Goal: Navigation & Orientation: Find specific page/section

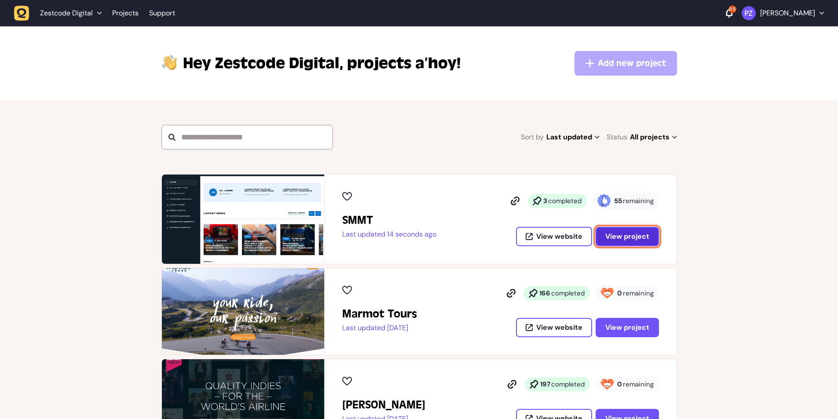
click at [612, 236] on span "View project" at bounding box center [627, 236] width 44 height 7
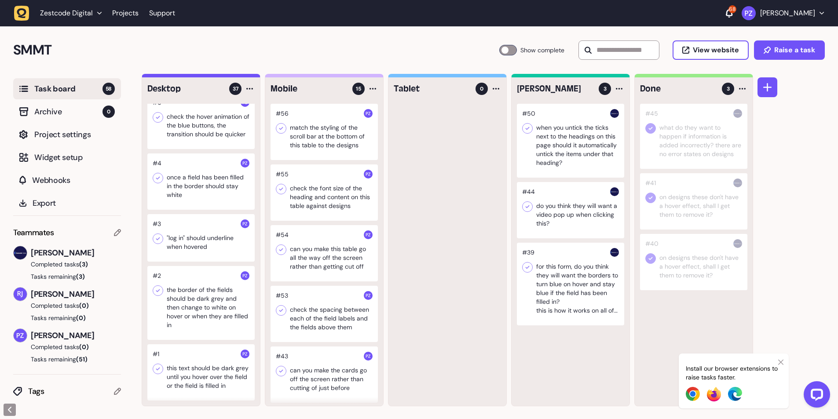
scroll to position [2059, 0]
click at [204, 355] on div at bounding box center [200, 372] width 107 height 56
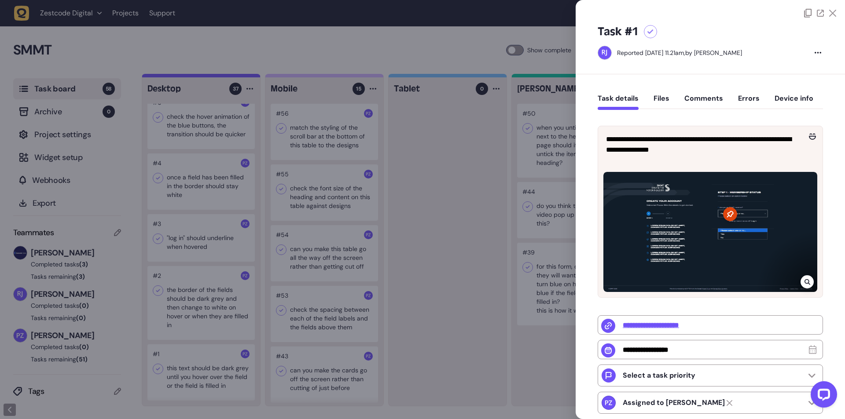
click at [804, 278] on icon at bounding box center [807, 281] width 6 height 7
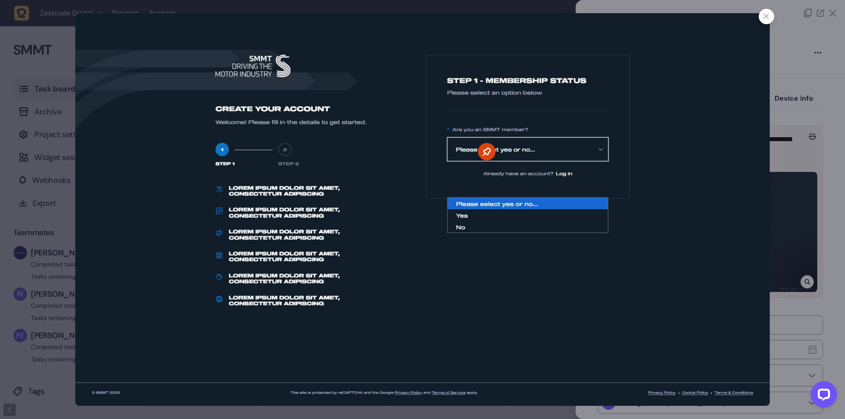
click at [789, 181] on div at bounding box center [422, 209] width 845 height 419
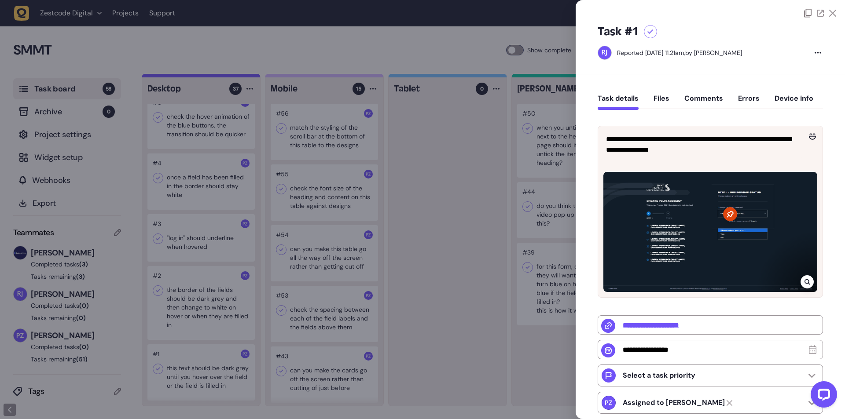
click at [187, 299] on div at bounding box center [422, 209] width 845 height 419
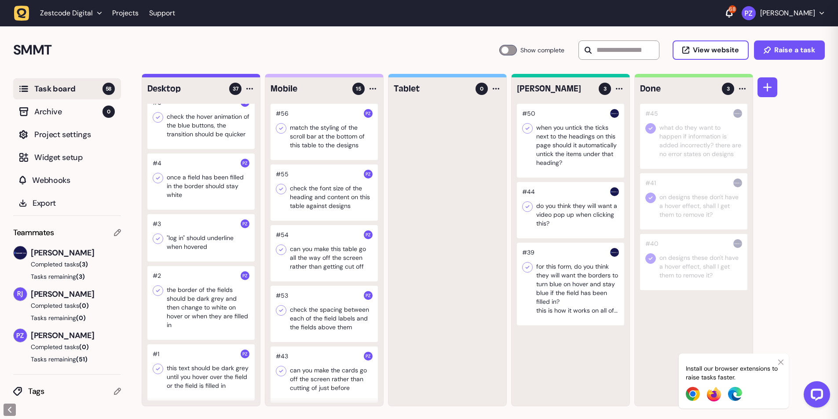
click at [187, 293] on div at bounding box center [200, 303] width 107 height 74
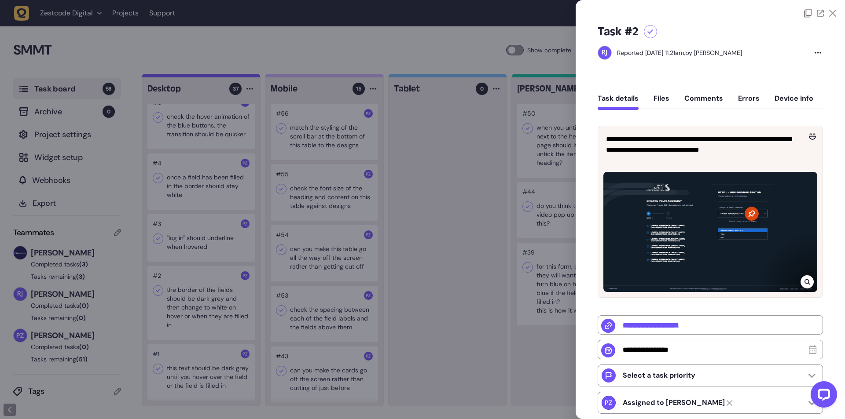
click at [805, 278] on icon at bounding box center [807, 281] width 6 height 7
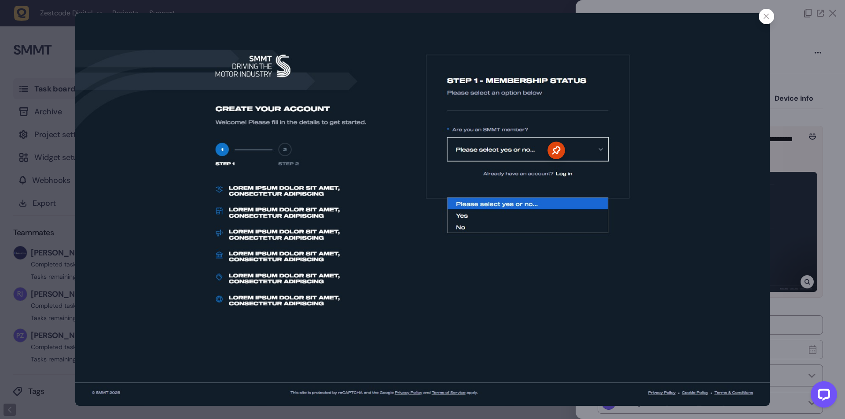
click at [771, 149] on div at bounding box center [422, 209] width 845 height 419
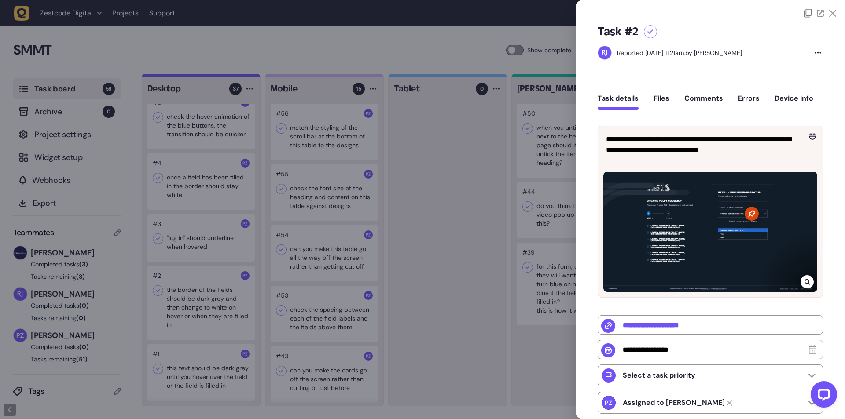
drag, startPoint x: 221, startPoint y: 288, endPoint x: 191, endPoint y: 251, distance: 47.2
click at [221, 288] on div at bounding box center [422, 209] width 845 height 419
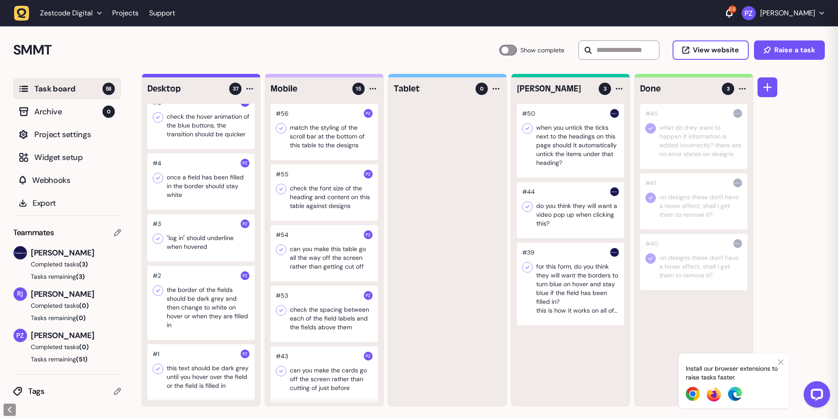
click at [166, 221] on div at bounding box center [200, 238] width 107 height 48
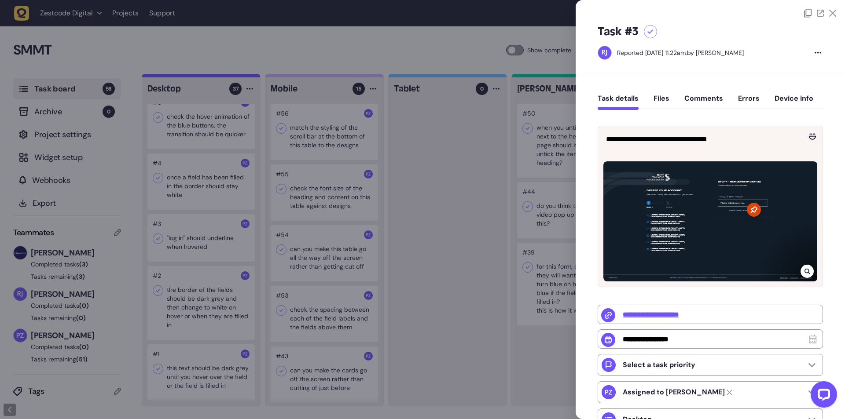
click at [802, 278] on div at bounding box center [710, 221] width 214 height 120
click at [804, 273] on icon at bounding box center [807, 271] width 6 height 7
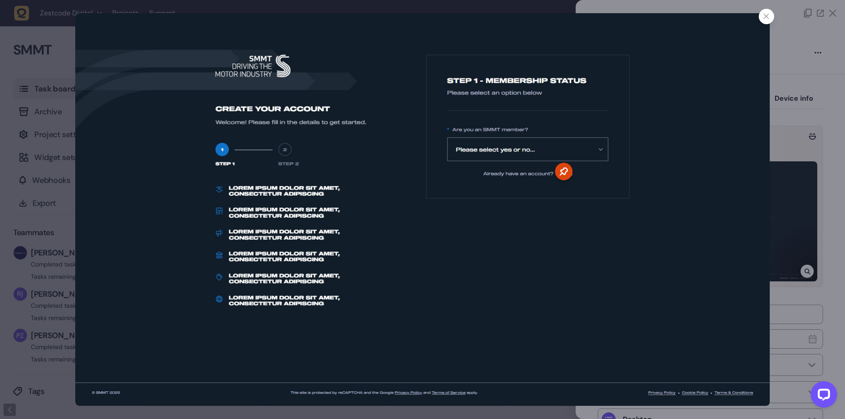
click at [571, 196] on img at bounding box center [422, 209] width 694 height 393
click at [765, 14] on icon at bounding box center [766, 17] width 6 height 6
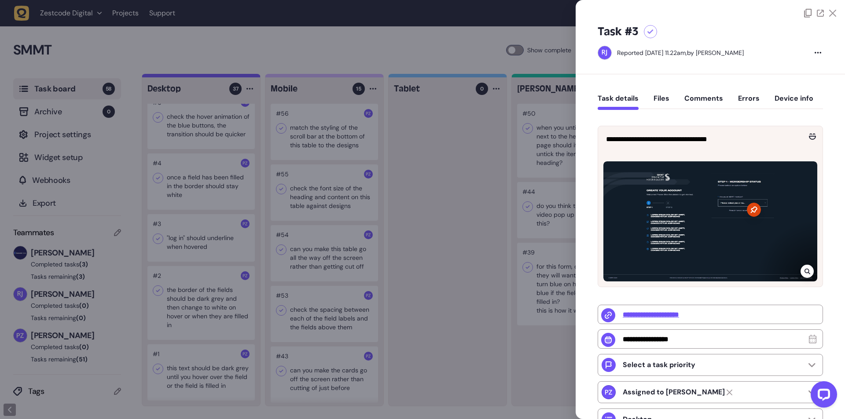
click at [189, 359] on div at bounding box center [422, 209] width 845 height 419
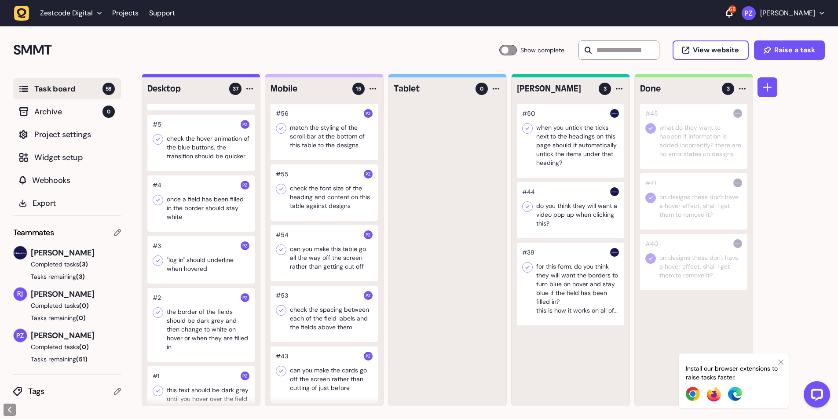
scroll to position [2000, 0]
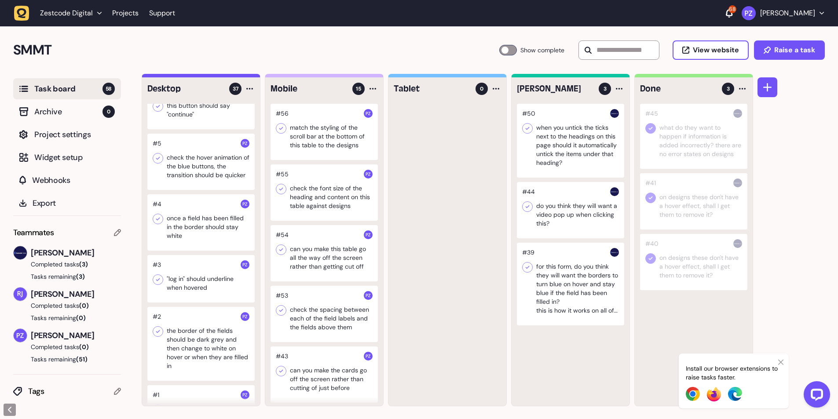
click at [180, 226] on div at bounding box center [200, 222] width 107 height 56
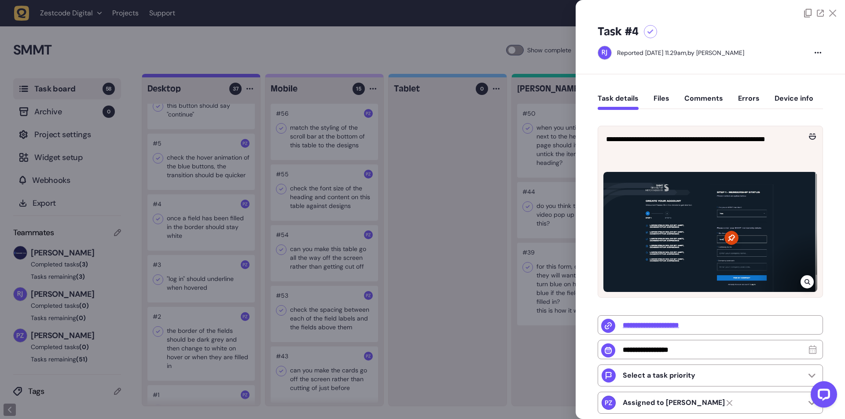
click at [802, 277] on div at bounding box center [806, 281] width 13 height 13
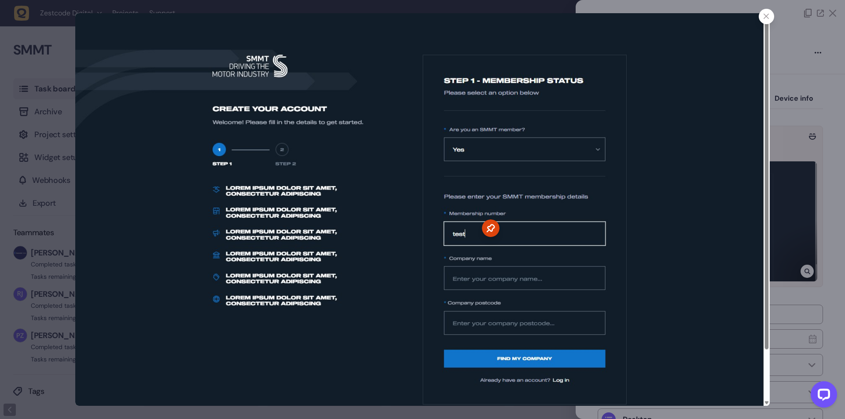
click at [786, 212] on div at bounding box center [422, 209] width 845 height 419
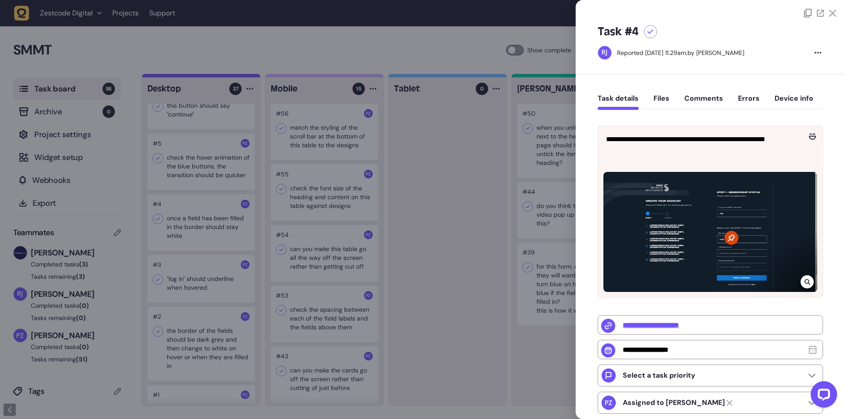
click at [232, 240] on div at bounding box center [422, 209] width 845 height 419
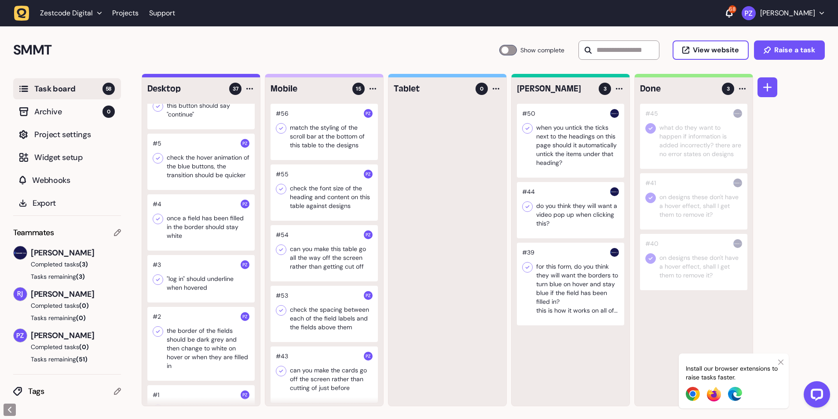
scroll to position [1942, 0]
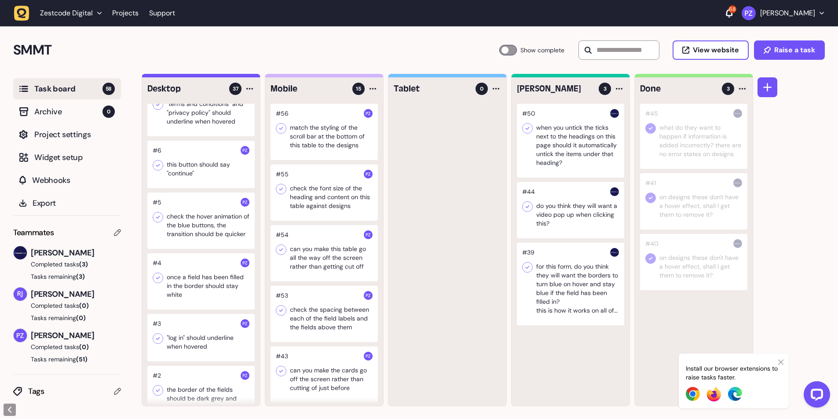
click at [218, 241] on div at bounding box center [200, 221] width 107 height 56
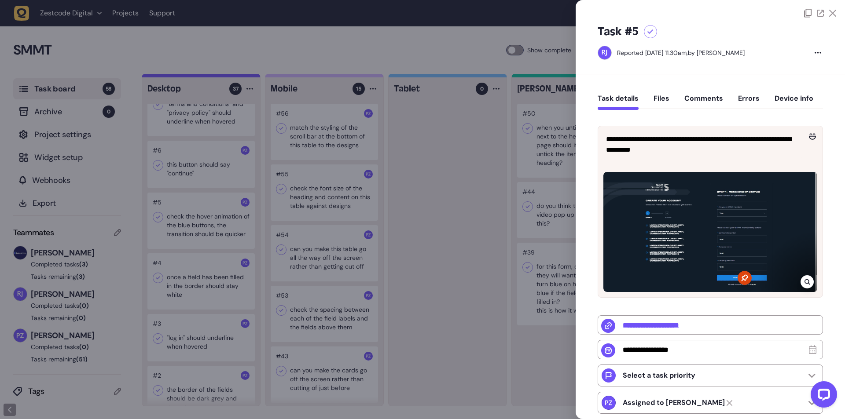
click at [498, 210] on div at bounding box center [422, 209] width 845 height 419
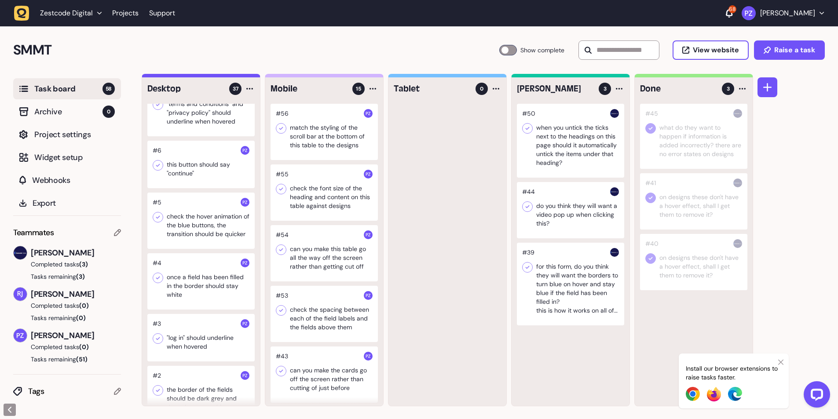
scroll to position [1883, 0]
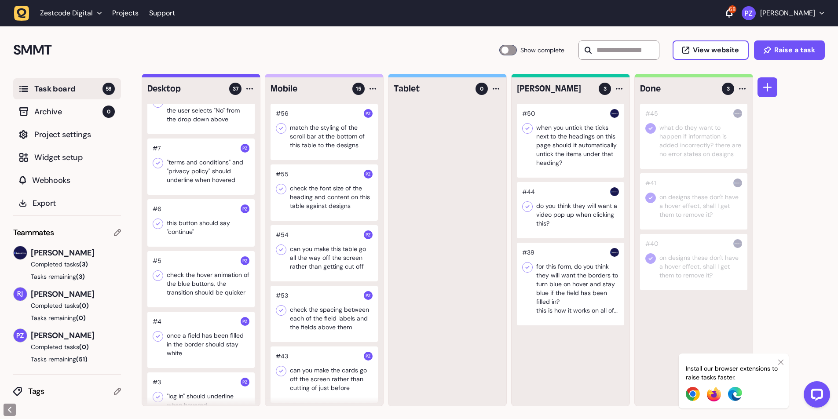
click at [198, 242] on div at bounding box center [200, 223] width 107 height 48
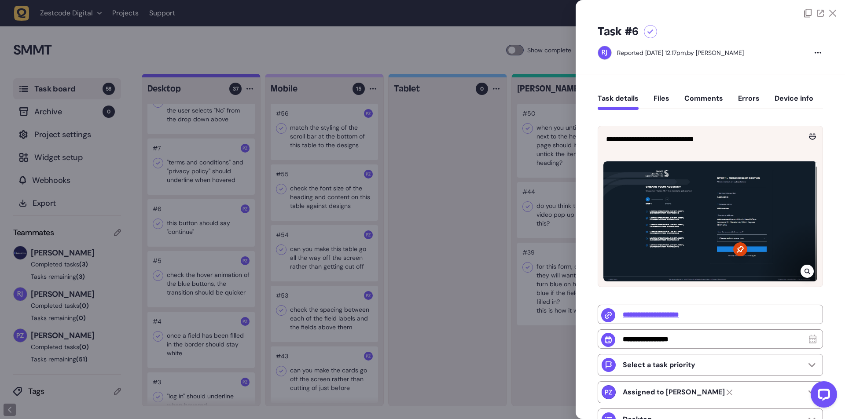
click at [804, 269] on icon at bounding box center [807, 271] width 6 height 7
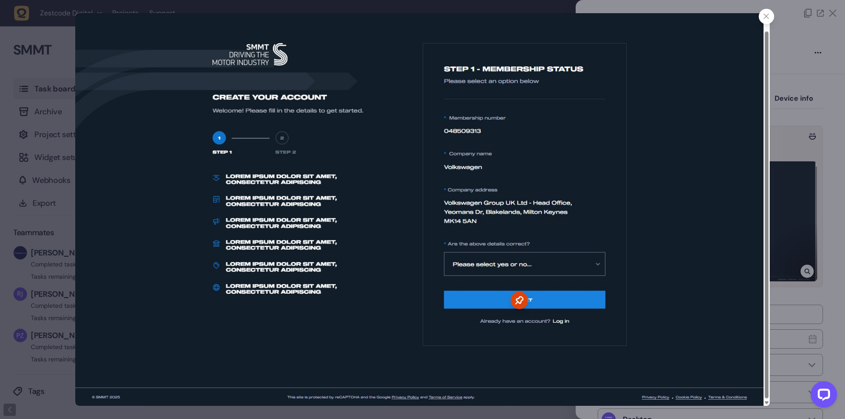
click at [800, 267] on div at bounding box center [422, 209] width 845 height 419
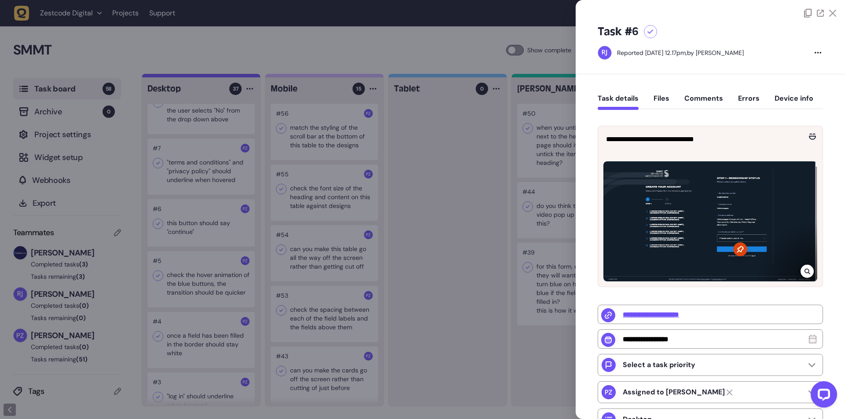
click at [344, 154] on div at bounding box center [422, 209] width 845 height 419
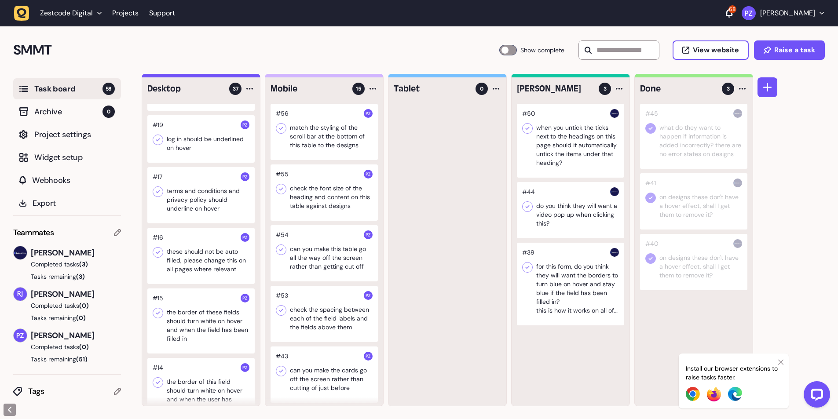
scroll to position [1238, 0]
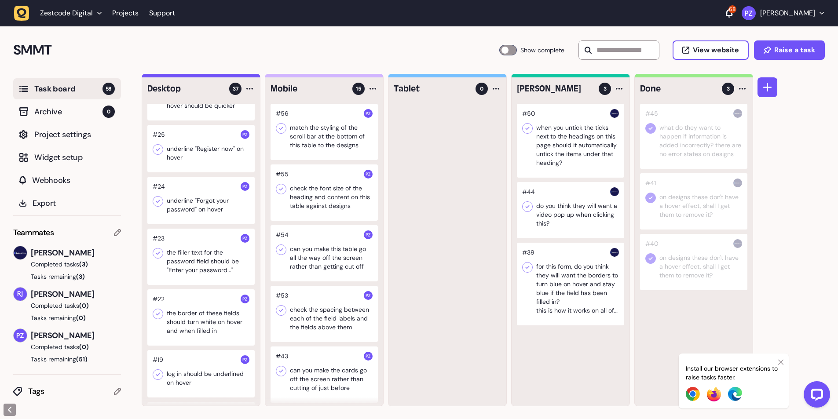
click at [171, 231] on div at bounding box center [200, 257] width 107 height 56
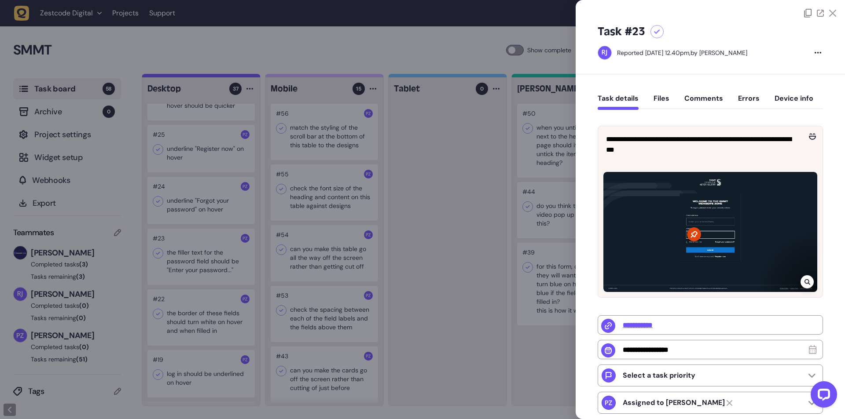
click at [316, 220] on div at bounding box center [422, 209] width 845 height 419
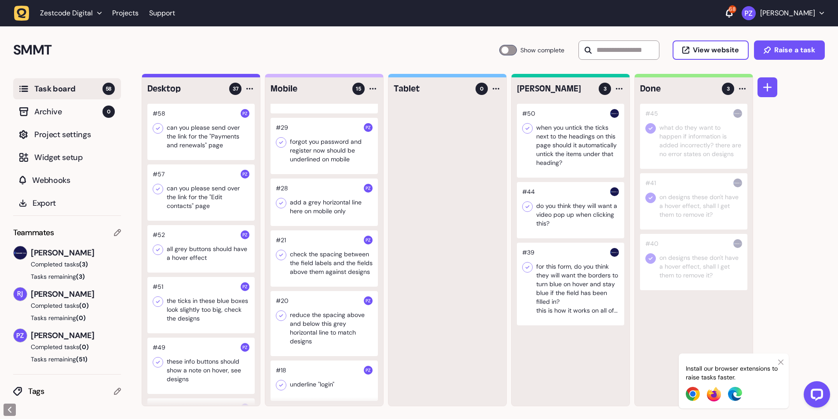
drag, startPoint x: 11, startPoint y: 18, endPoint x: 17, endPoint y: 17, distance: 6.7
click at [11, 18] on header "Zestcode Digital Projects Support 68 [PERSON_NAME]" at bounding box center [419, 13] width 838 height 26
click at [17, 17] on icon "button" at bounding box center [21, 13] width 15 height 15
